Goal: Communication & Community: Answer question/provide support

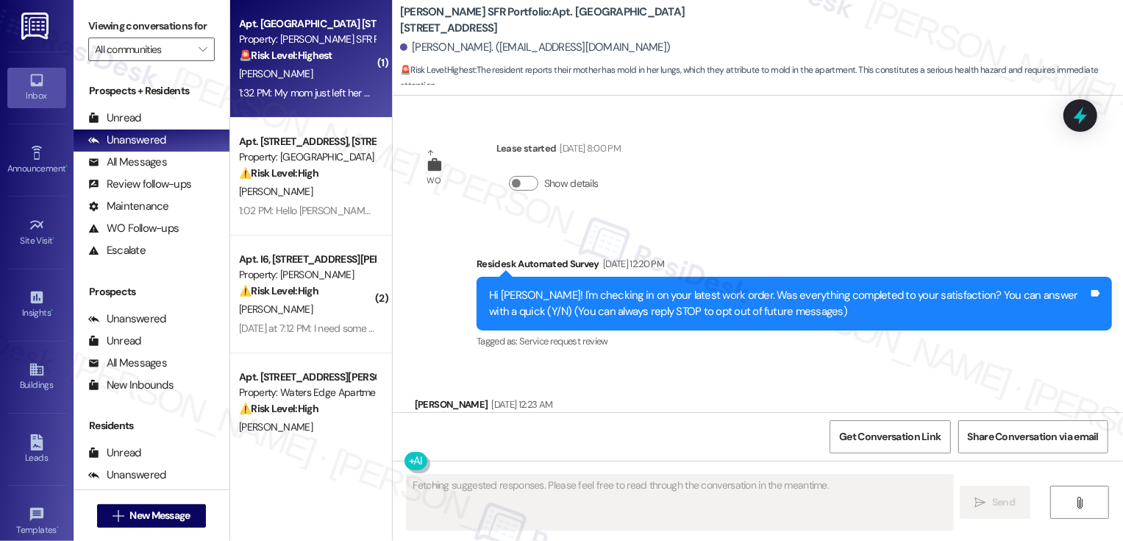
scroll to position [4392, 0]
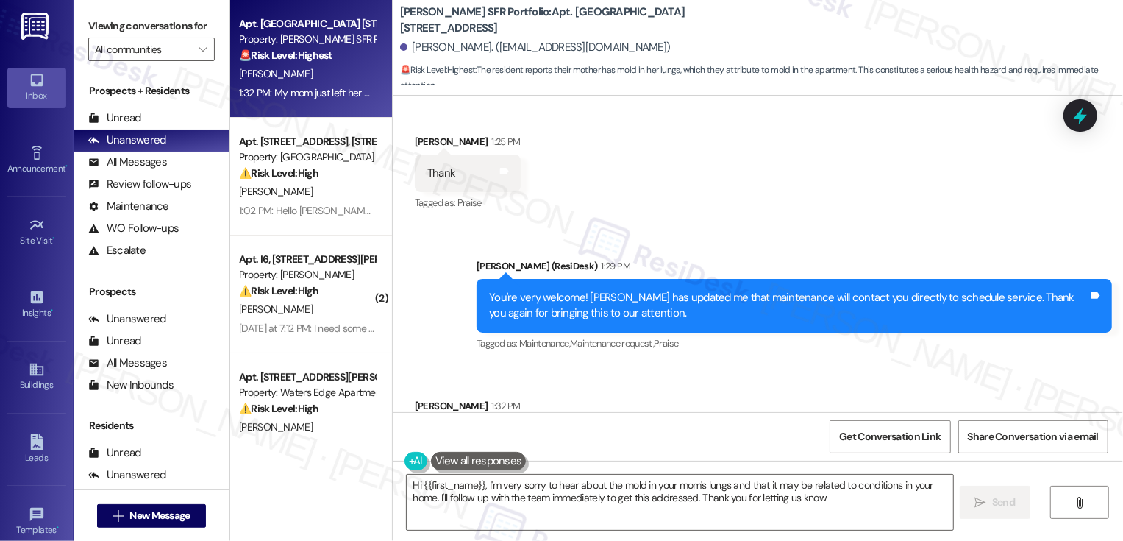
type textarea "Hi {{first_name}}, I'm very sorry to hear about the mold in your mom's lungs an…"
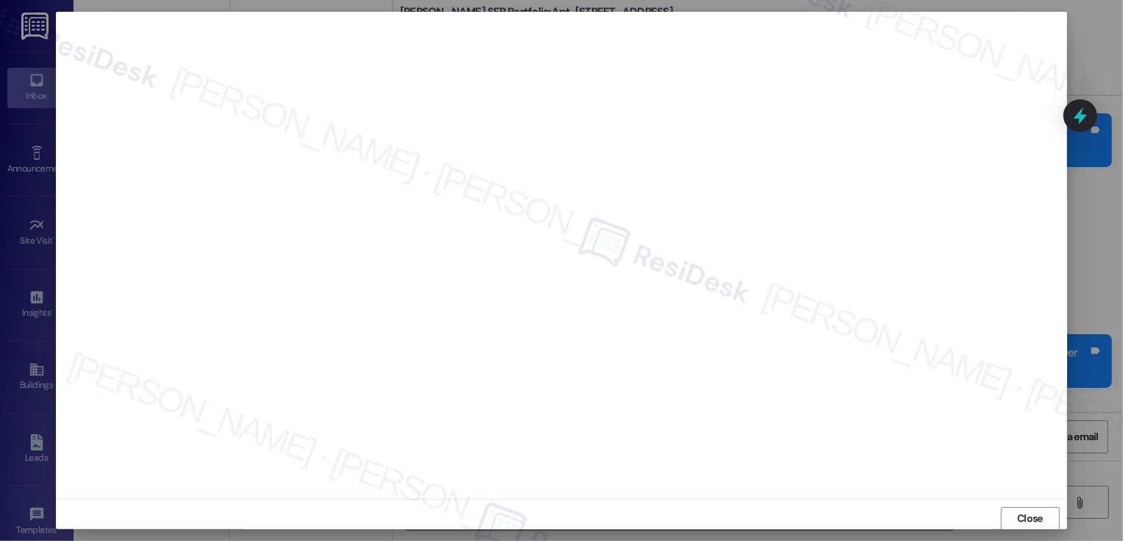
scroll to position [8, 0]
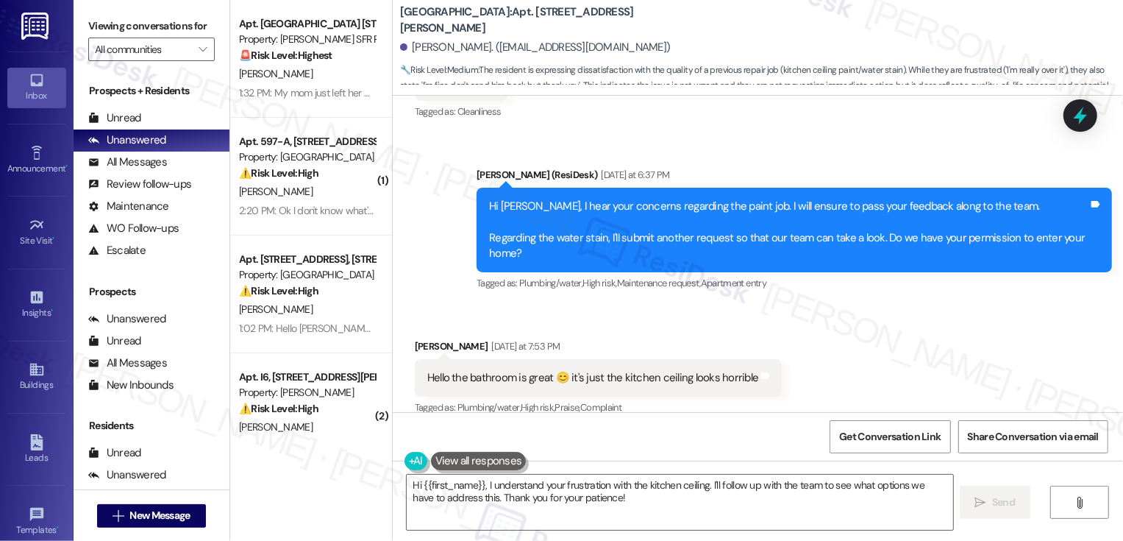
scroll to position [5765, 0]
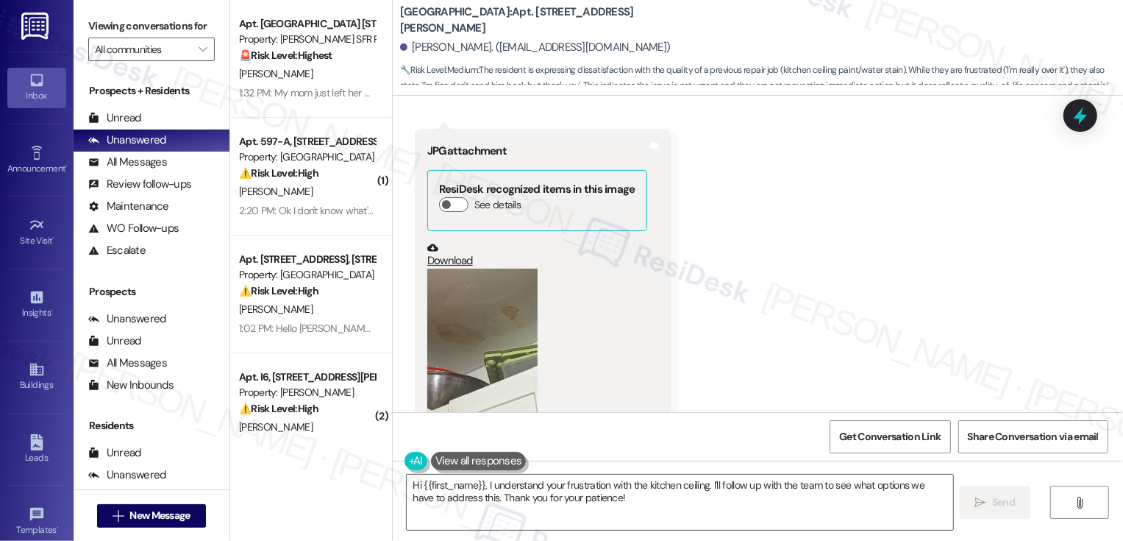
click at [452, 242] on link "Download" at bounding box center [537, 255] width 220 height 26
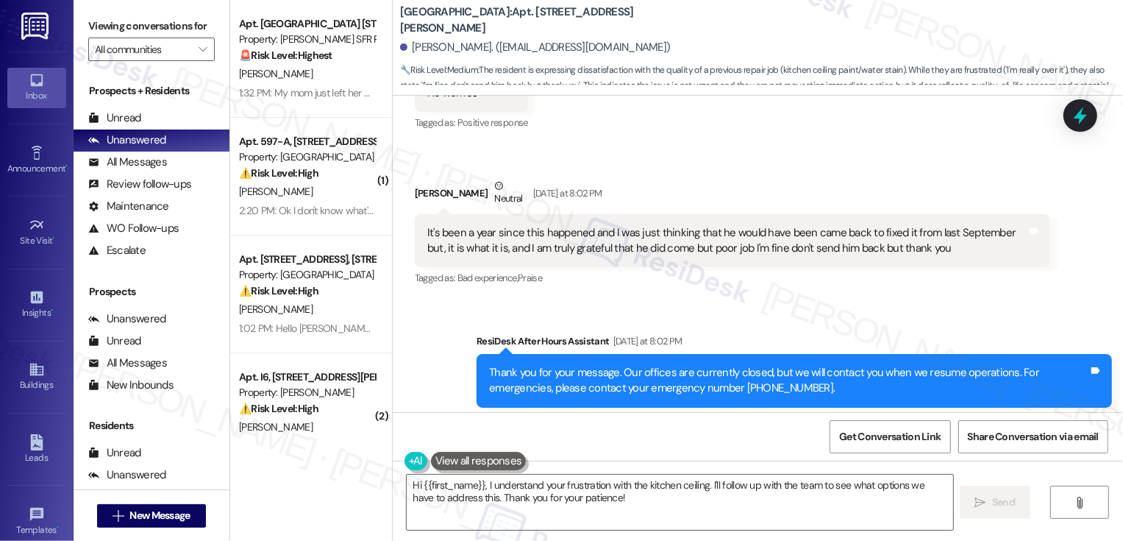
scroll to position [6294, 0]
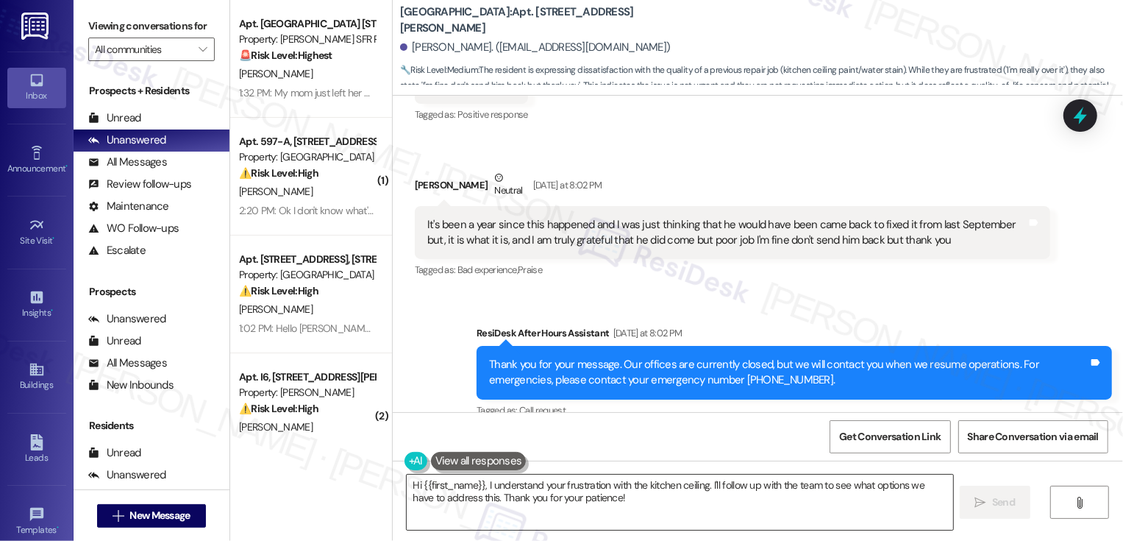
click at [583, 485] on textarea "Hi {{first_name}}, I understand your frustration with the kitchen ceiling. I'll…" at bounding box center [680, 501] width 547 height 55
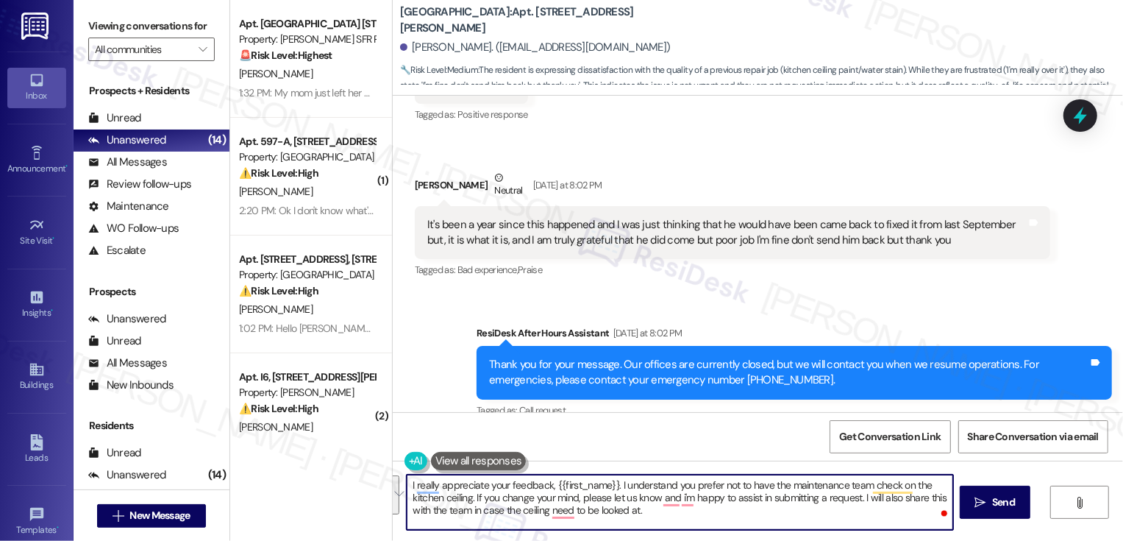
paste textarea "’d prefer not to have the maintenance team check on the kitchen ceiling right n…"
click at [772, 497] on textarea "I really appreciate your feedback, {{first_name}}. I understand you’d prefer no…" at bounding box center [680, 501] width 547 height 55
click at [900, 521] on textarea "I really appreciate your feedback, {{first_name}}. I understand you’d prefer no…" at bounding box center [680, 501] width 547 height 55
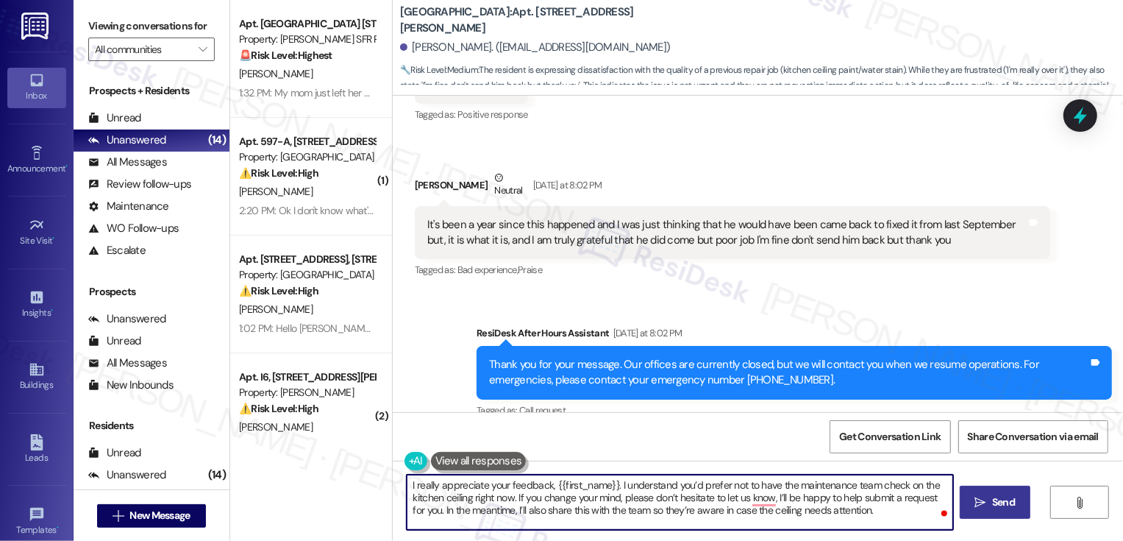
type textarea "I really appreciate your feedback, {{first_name}}. I understand you’d prefer no…"
click at [995, 507] on span "Send" at bounding box center [1003, 501] width 23 height 15
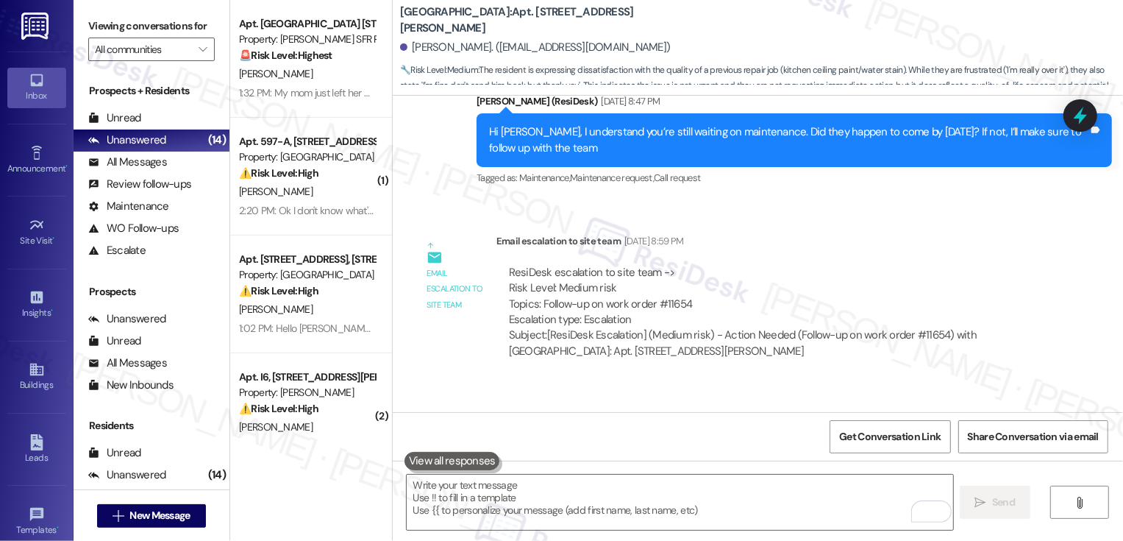
scroll to position [3424, 0]
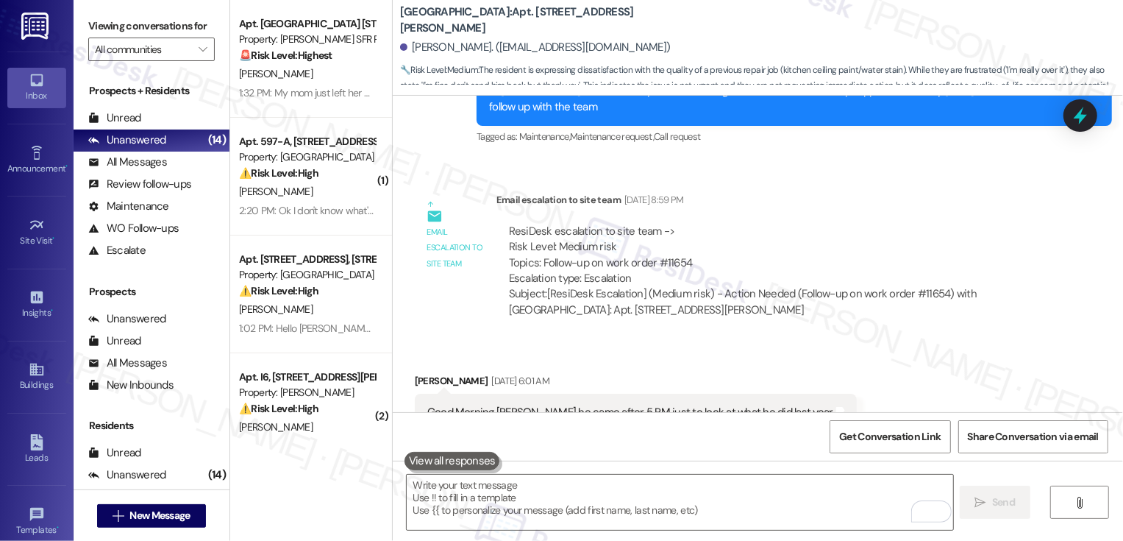
click at [919, 295] on div "Subject: [ResiDesk Escalation] (Medium risk) - Action Needed (Follow-up on work…" at bounding box center [773, 302] width 529 height 32
copy div "11654"
drag, startPoint x: 850, startPoint y: 293, endPoint x: 935, endPoint y: 294, distance: 85.3
click at [935, 295] on div "Subject: [ResiDesk Escalation] (Medium risk) - Action Needed (Follow-up on work…" at bounding box center [773, 302] width 529 height 32
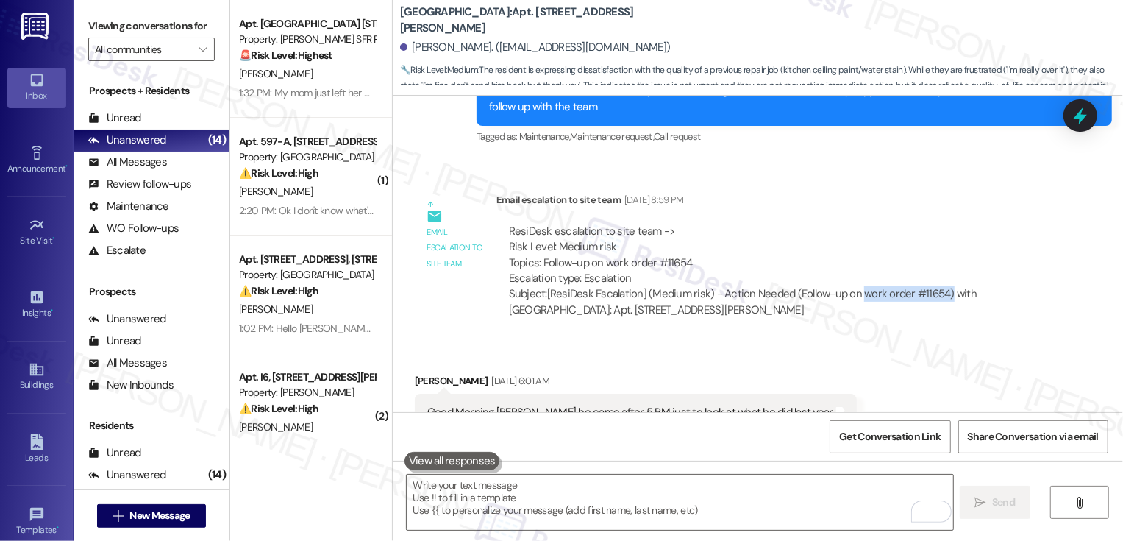
copy div "work order #11654)"
click at [914, 208] on div "Email escalation to site team Aug 14, 2025 at 8:59 PM" at bounding box center [774, 202] width 554 height 21
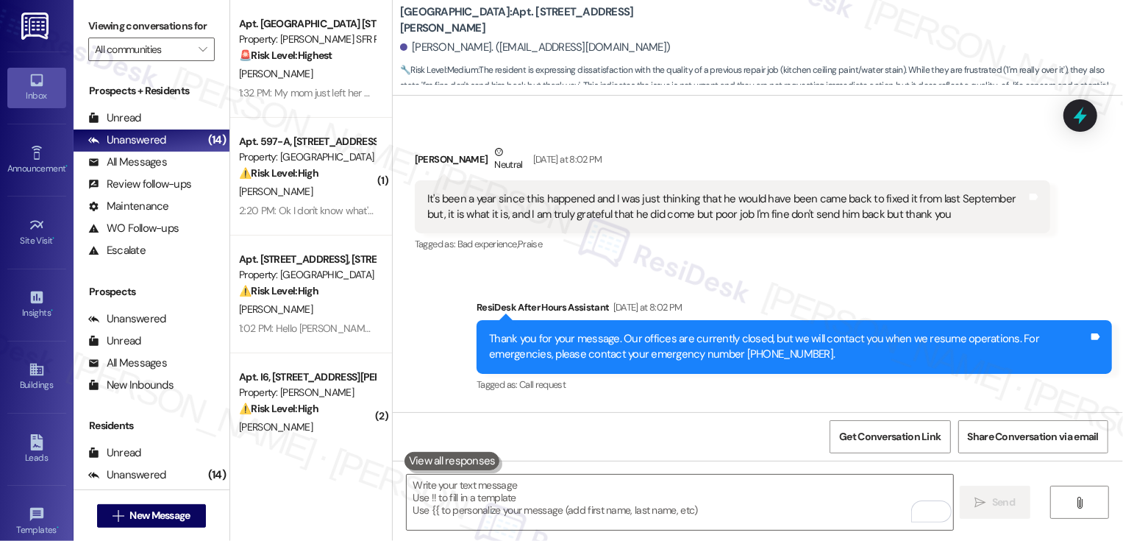
scroll to position [6428, 0]
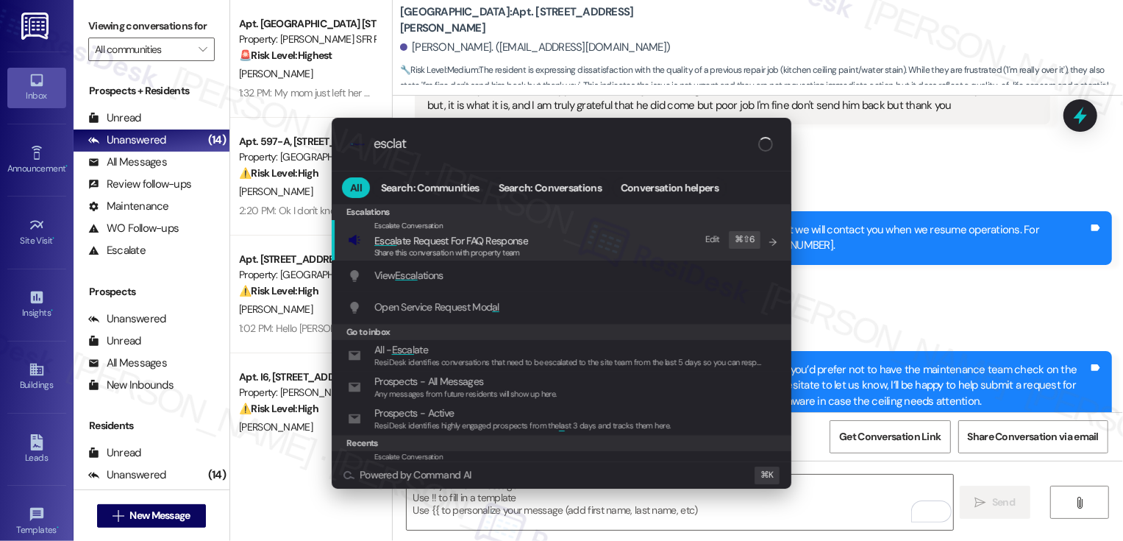
type input "esclate"
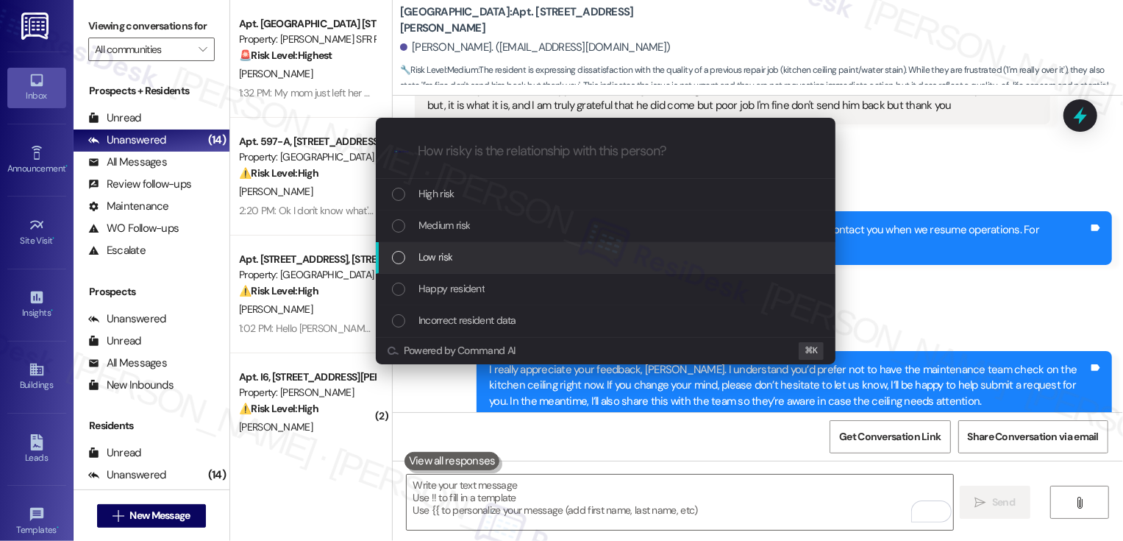
click at [446, 248] on div "Low risk" at bounding box center [606, 258] width 460 height 32
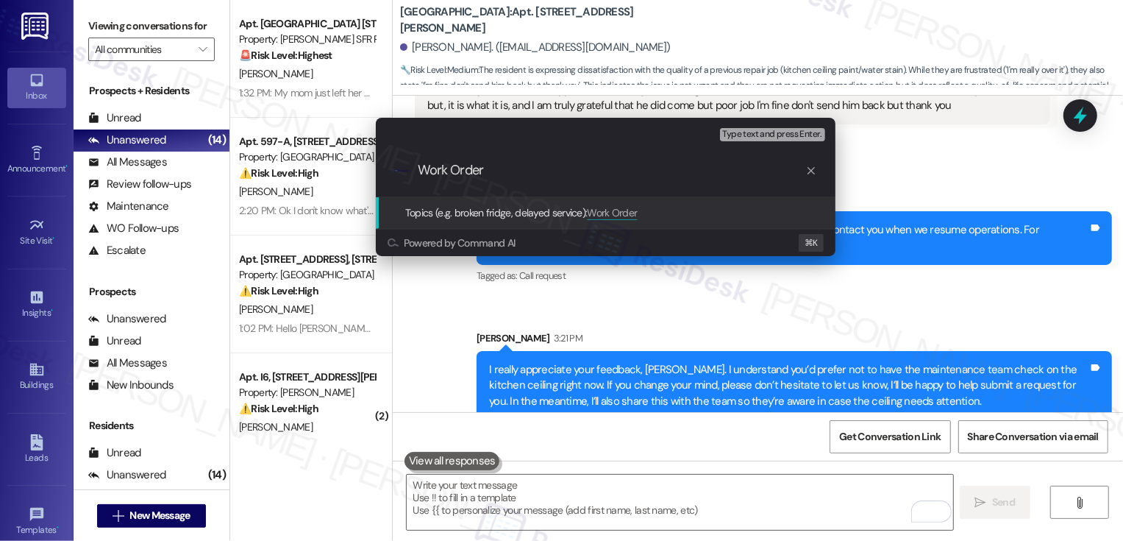
paste input "work order #11654)"
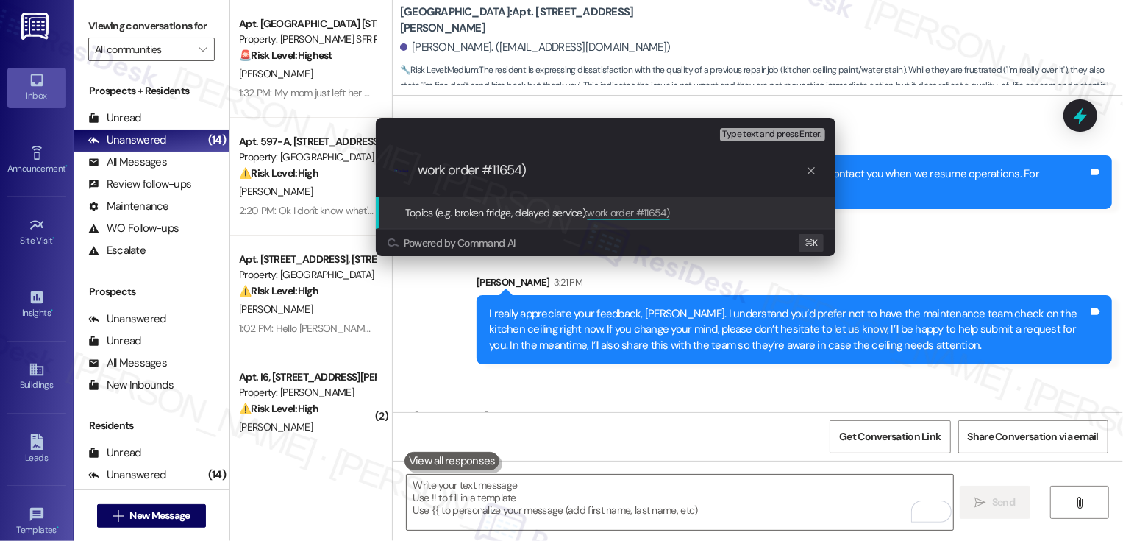
scroll to position [6530, 0]
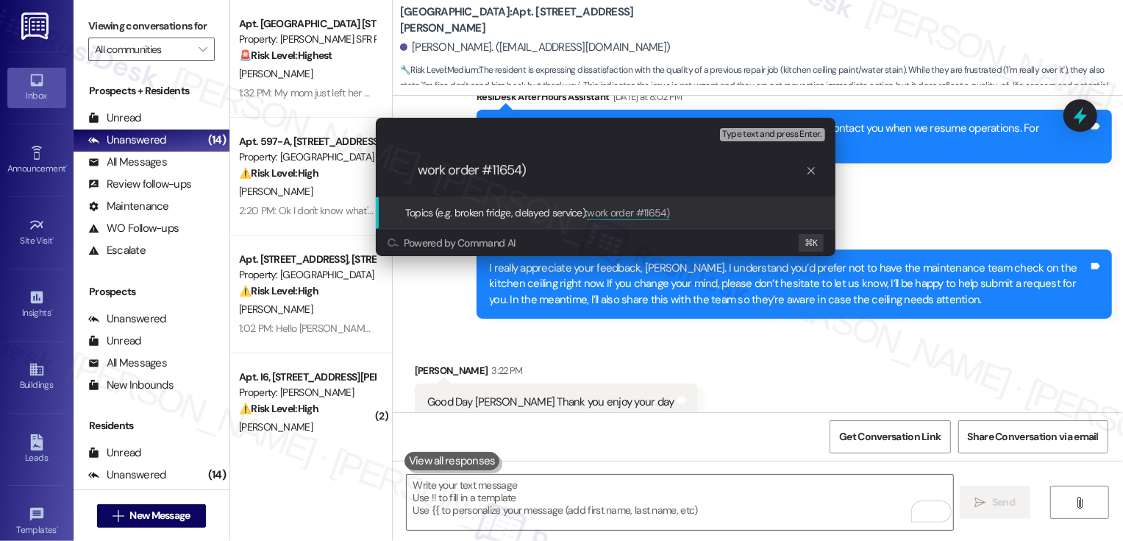
drag, startPoint x: 424, startPoint y: 169, endPoint x: 393, endPoint y: 169, distance: 31.6
click at [394, 169] on div ".cls-1{fill:#0a055f;}.cls-2{fill:#0cc4c4;} resideskLogoBlueOrange work order #1…" at bounding box center [606, 170] width 460 height 52
click at [546, 171] on input "Work Order #11654)" at bounding box center [612, 170] width 388 height 15
type input "Work Order #11654-1 Feedback"
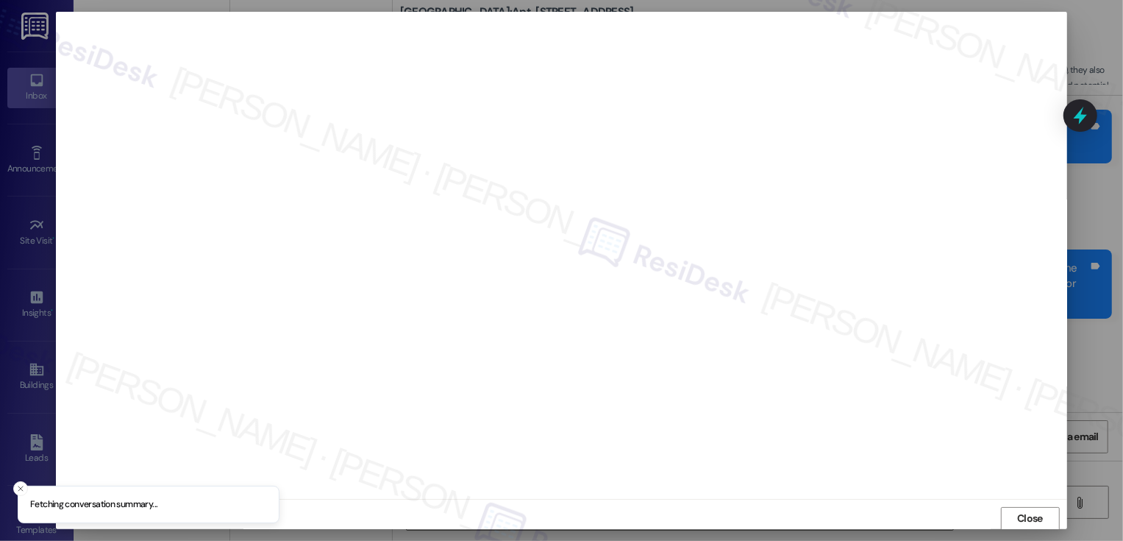
scroll to position [1, 0]
click at [1014, 522] on button "Close" at bounding box center [1030, 518] width 59 height 24
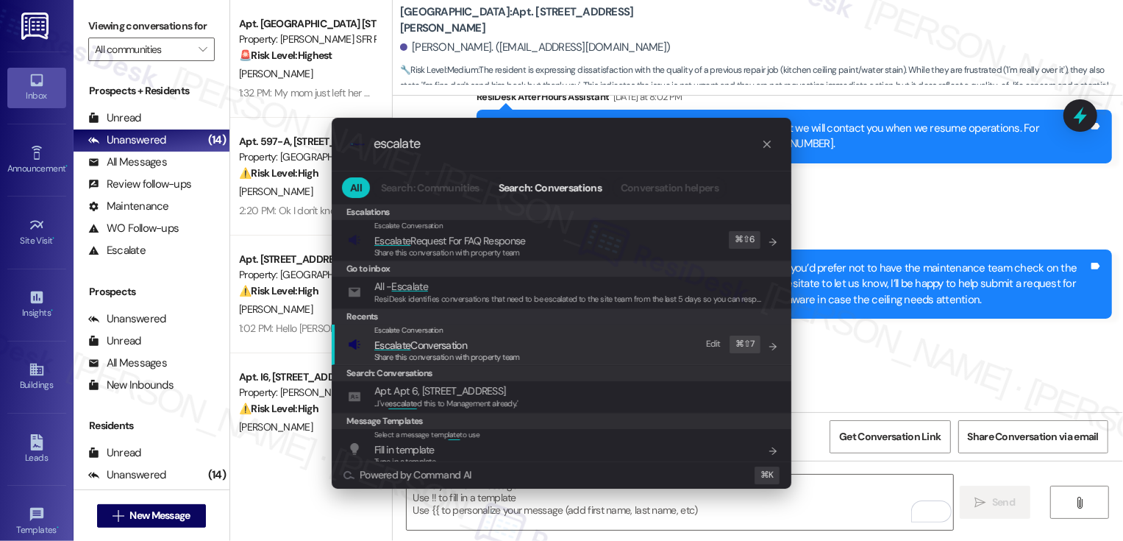
type input "escalate"
click at [573, 344] on div "Escalate Conversation Escalate Conversation Share this conversation with proper…" at bounding box center [563, 344] width 430 height 40
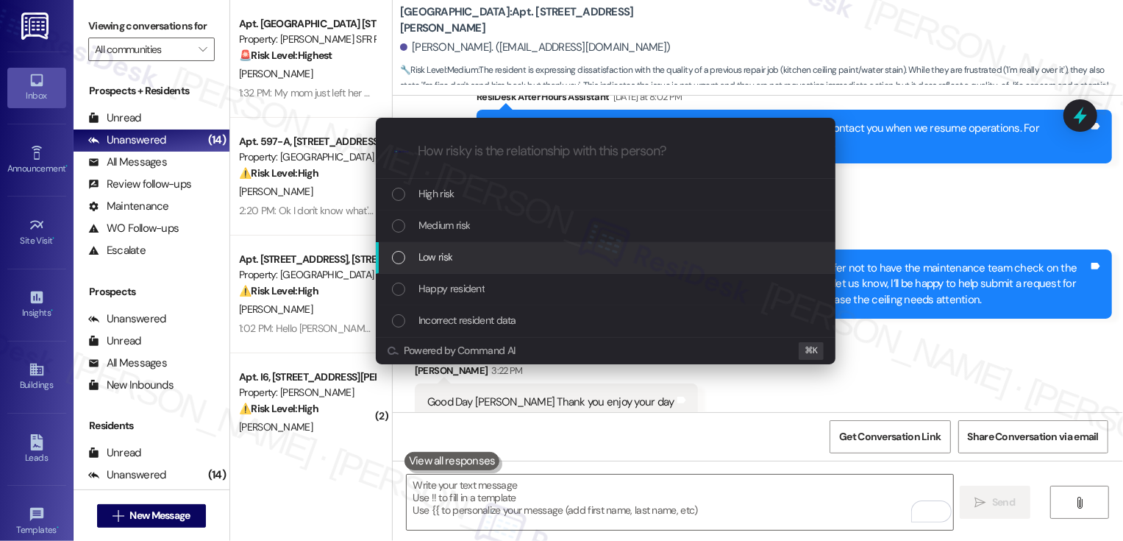
click at [447, 253] on span "Low risk" at bounding box center [436, 257] width 34 height 16
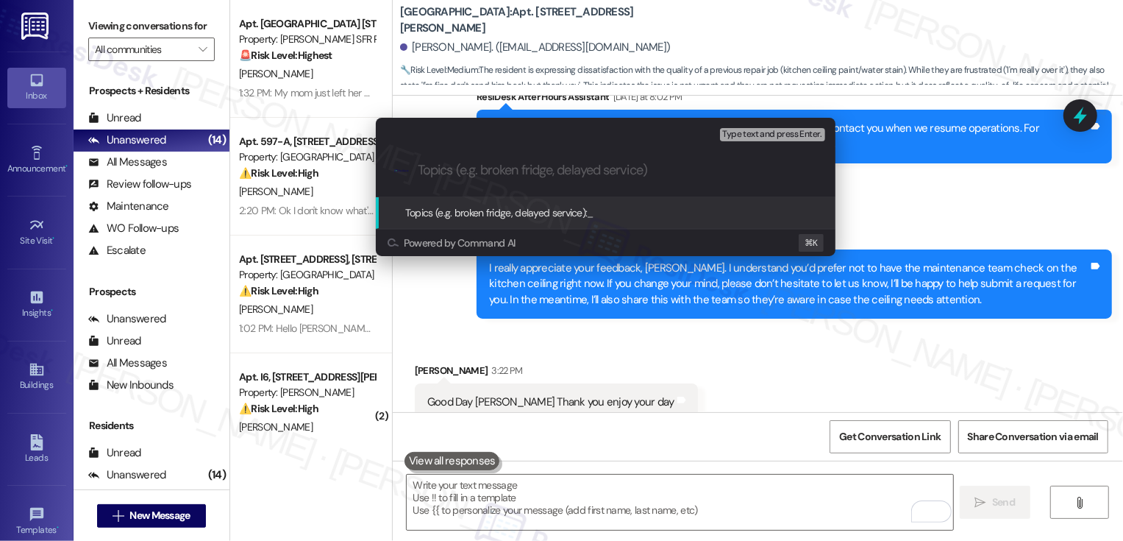
paste input "Work Order #11654-1 Feedback"
type input "Work Order #11654-1 Feedback"
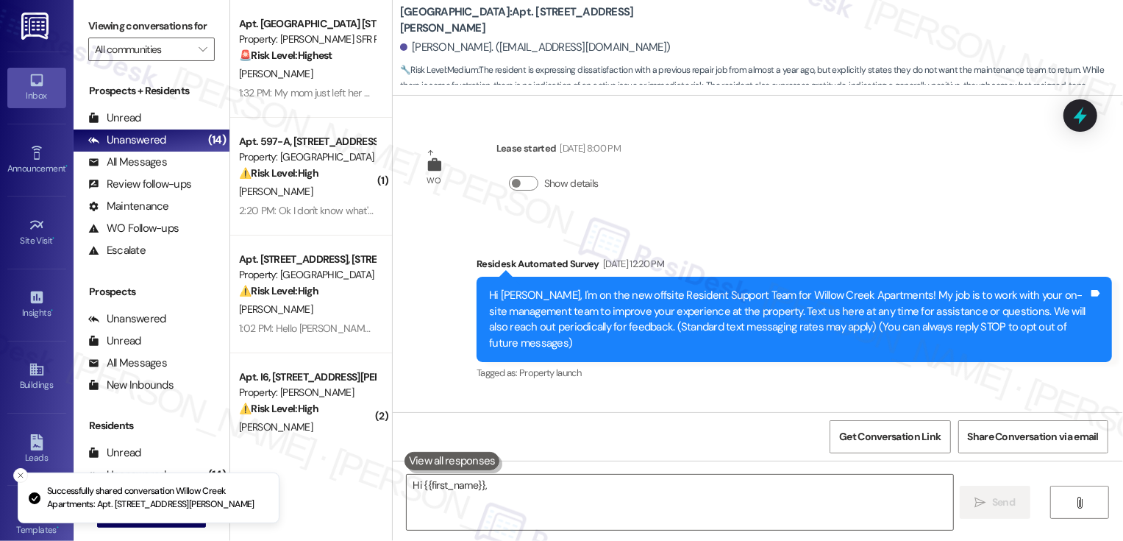
scroll to position [6574, 0]
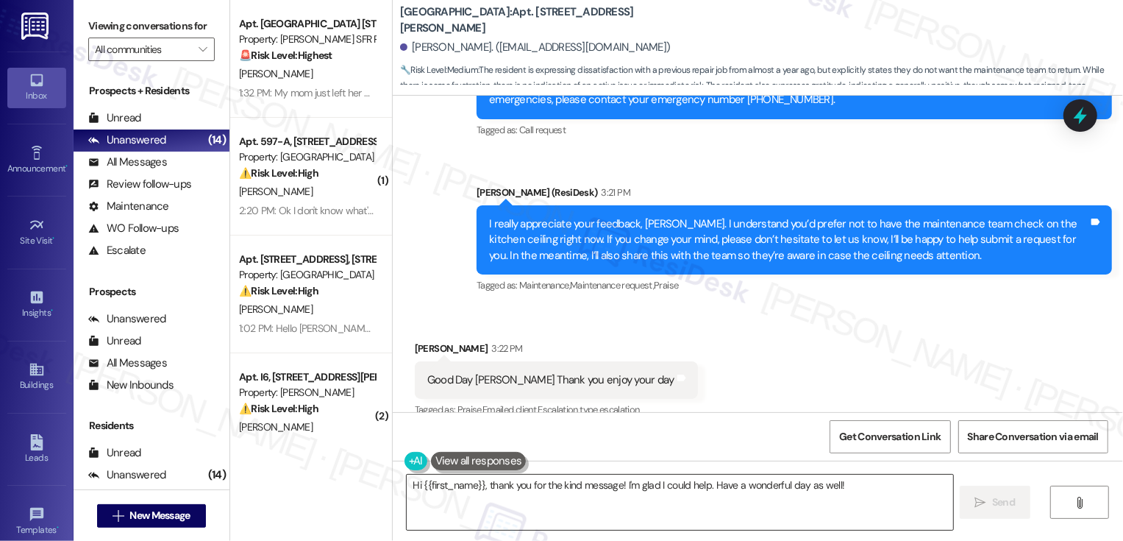
click at [589, 506] on textarea "Hi {{first_name}}, thank you for the kind message! I'm glad I could help. Have …" at bounding box center [680, 501] width 547 height 55
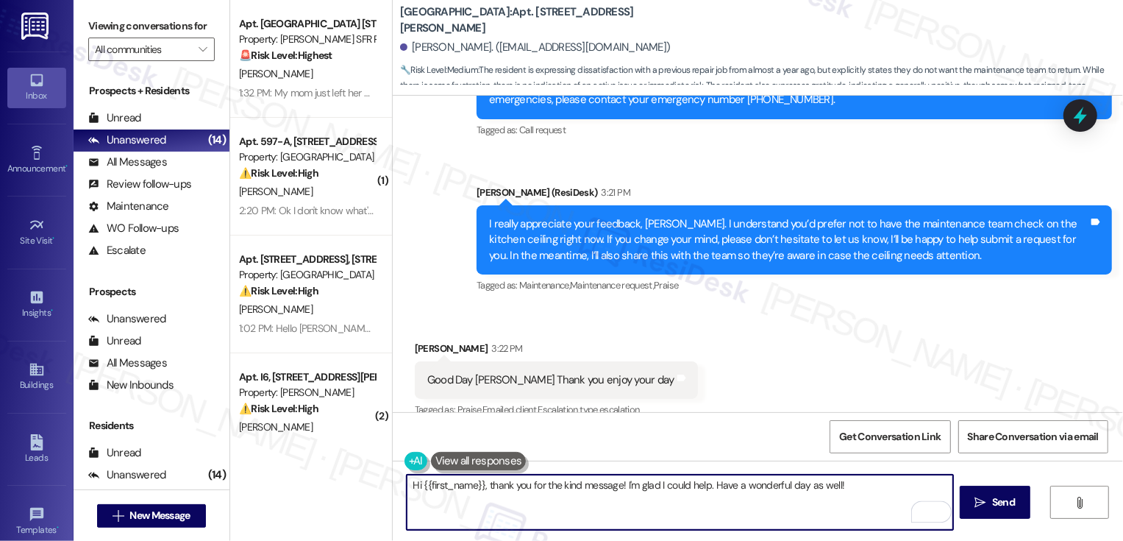
drag, startPoint x: 705, startPoint y: 485, endPoint x: 341, endPoint y: 472, distance: 363.6
click at [341, 473] on div "Apt. Browns Mill 2109, 2109 Browns Mill Rd SE Property: Leora SFR Portfolio 🚨 R…" at bounding box center [676, 270] width 893 height 541
click at [563, 499] on textarea "Have a wonderful day as well!" at bounding box center [680, 501] width 547 height 55
paste textarea "😊"
click at [995, 501] on span "Send" at bounding box center [1003, 501] width 23 height 15
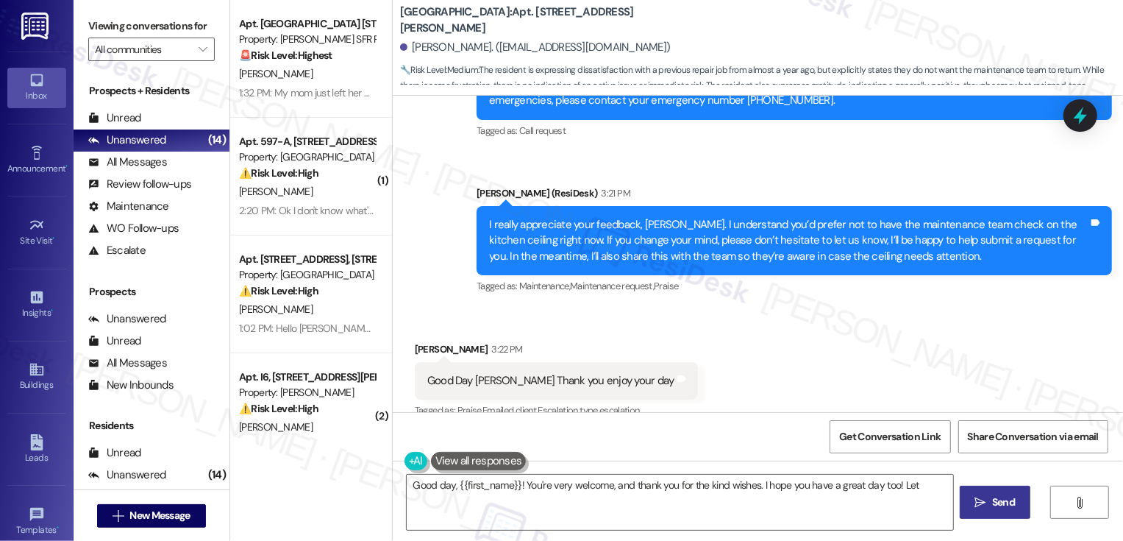
scroll to position [6676, 0]
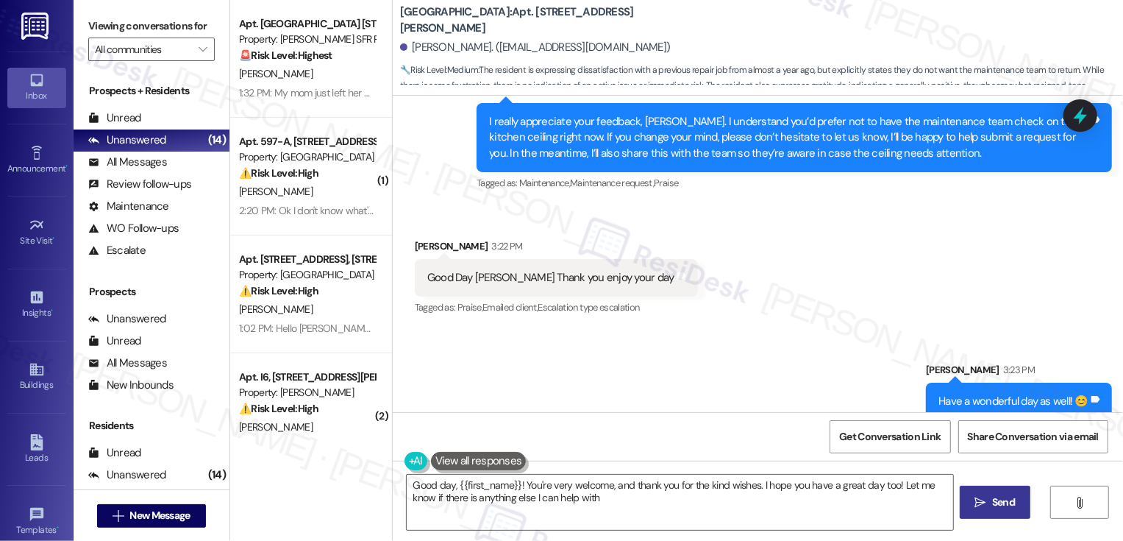
type textarea "Good day, {{first_name}}! You're very welcome, and thank you for the kind wishe…"
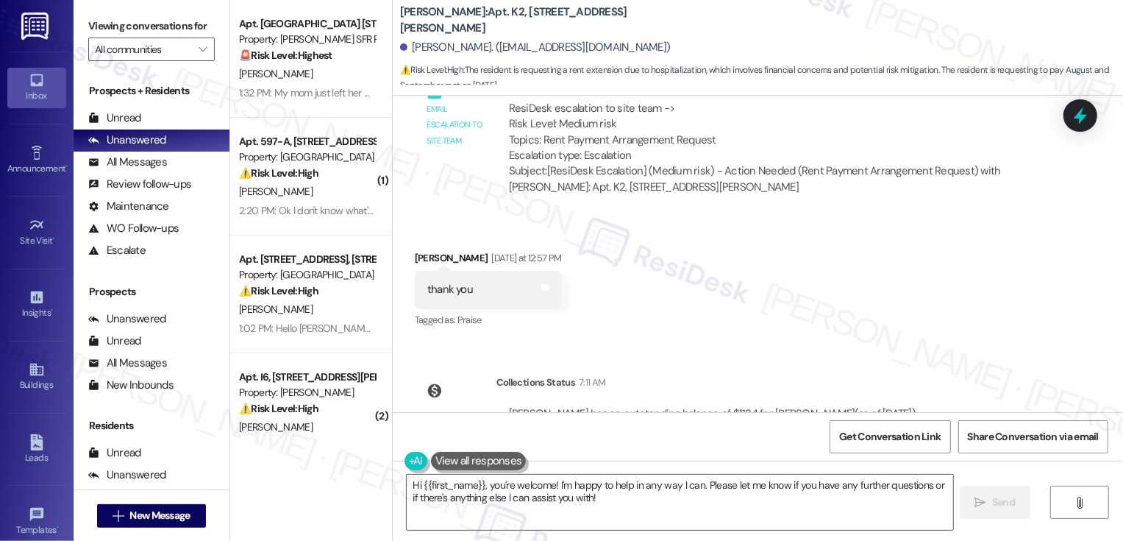
scroll to position [1170, 0]
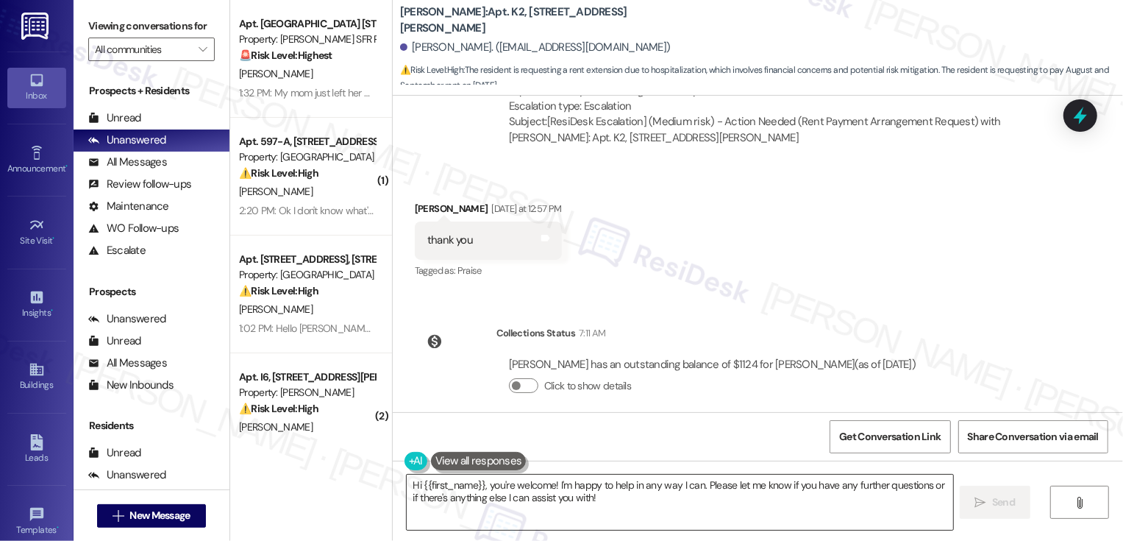
click at [566, 505] on textarea "Hi {{first_name}}, you're welcome! I'm happy to help in any way I can. Please l…" at bounding box center [680, 501] width 547 height 55
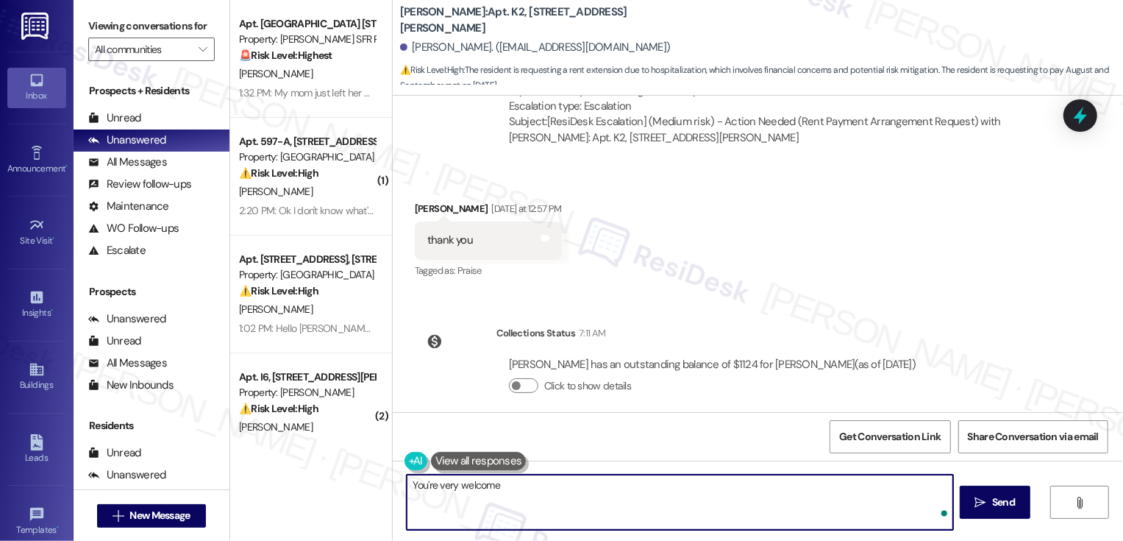
type textarea "You're very welcome!"
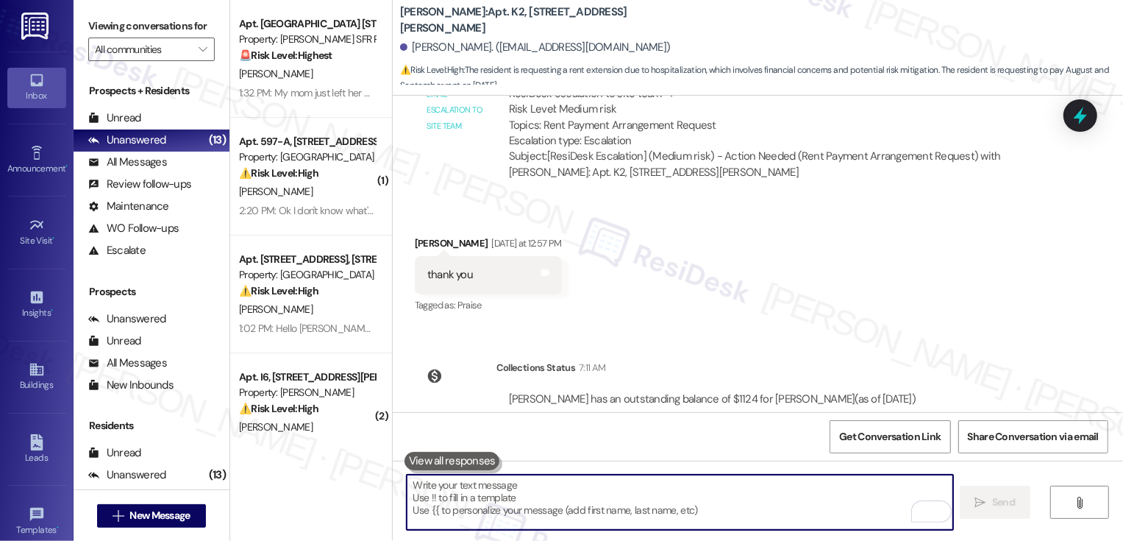
scroll to position [1034, 0]
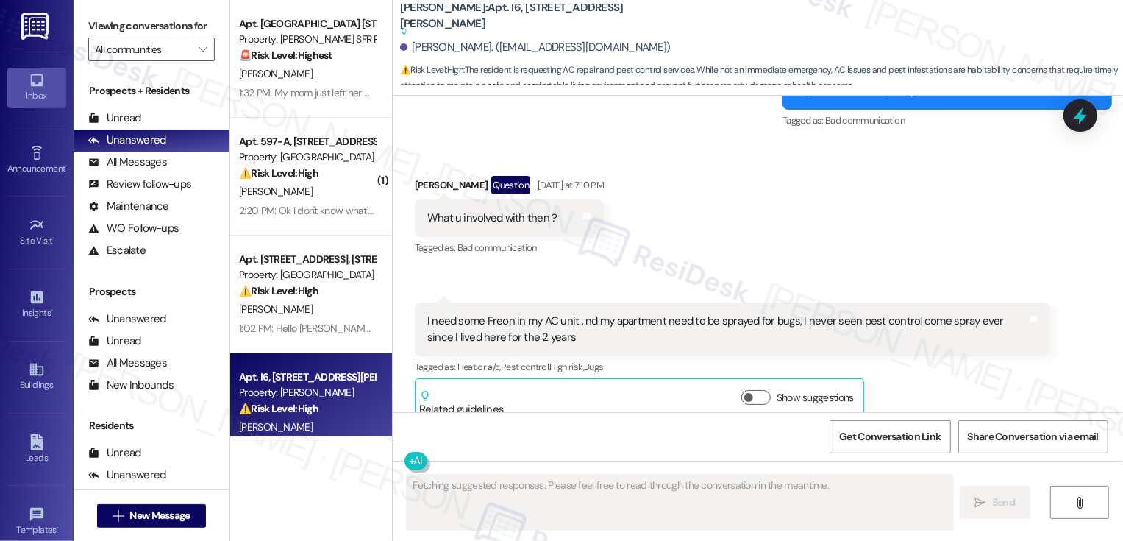
scroll to position [3117, 0]
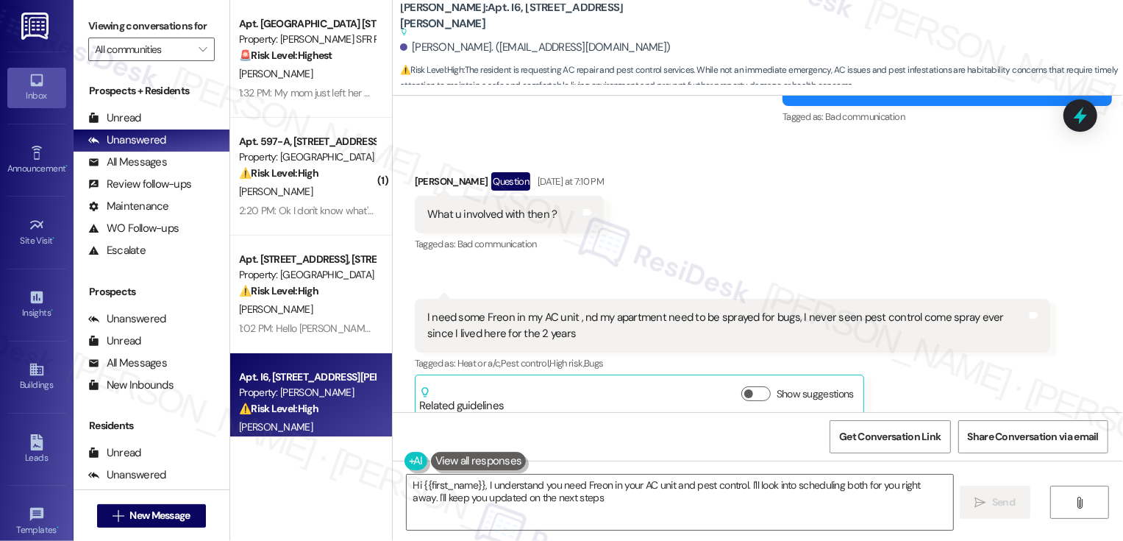
type textarea "Hi {{first_name}}, I understand you need Freon in your AC unit and pest control…"
